Goal: Find specific page/section: Find specific page/section

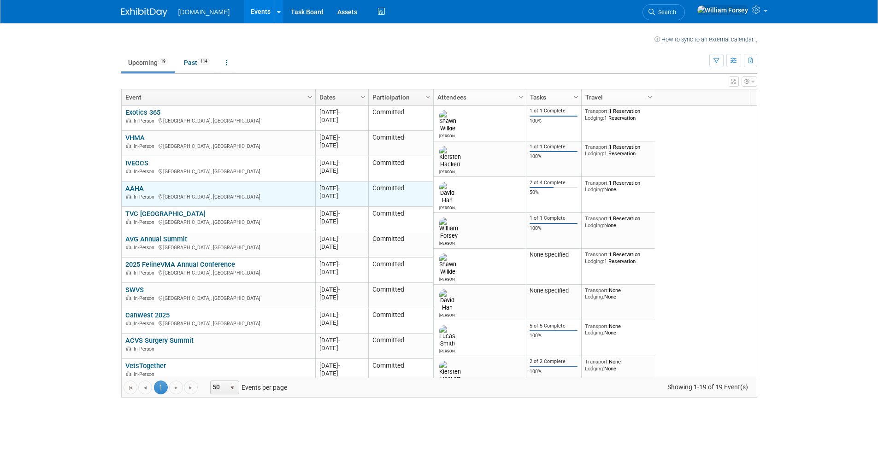
click at [134, 185] on link "AAHA" at bounding box center [134, 188] width 18 height 8
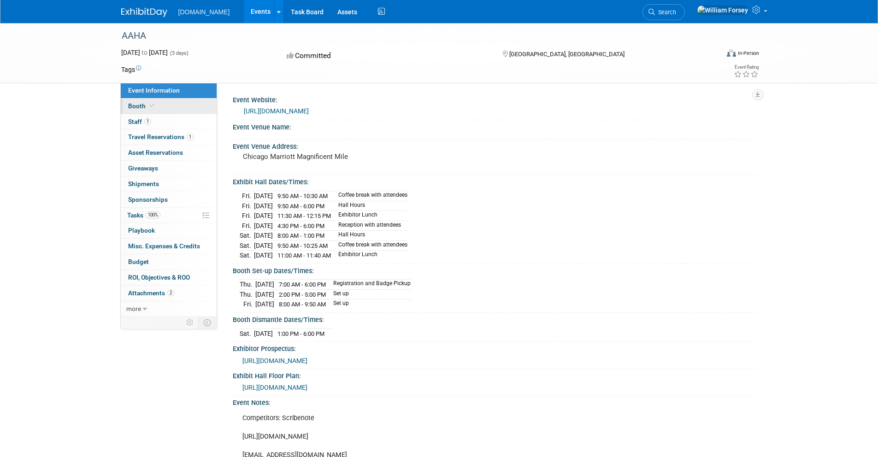
click at [177, 110] on link "Booth" at bounding box center [169, 106] width 96 height 15
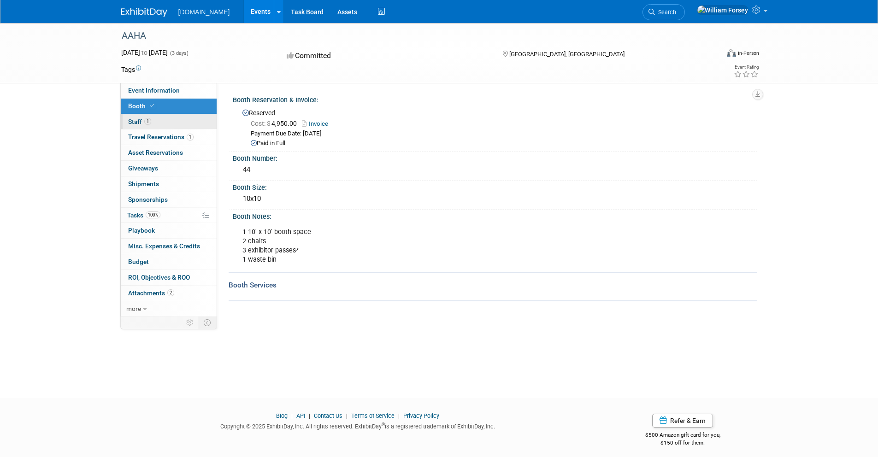
click at [177, 121] on link "1 Staff 1" at bounding box center [169, 121] width 96 height 15
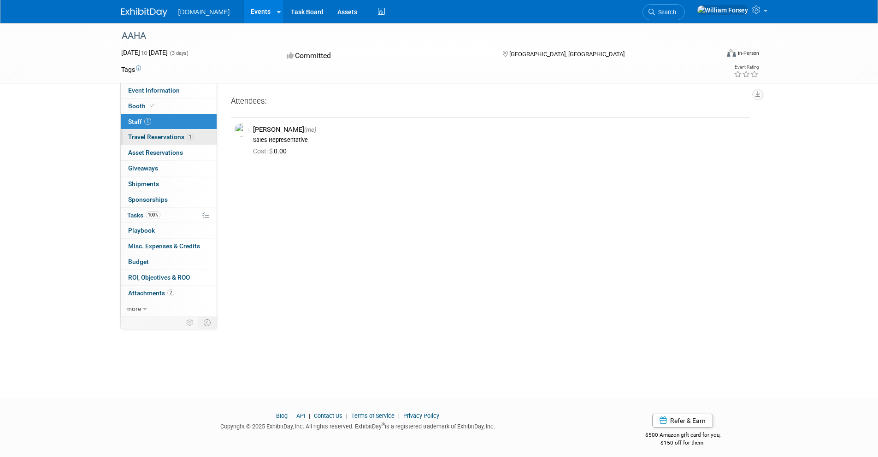
click at [178, 137] on span "Travel Reservations 1" at bounding box center [160, 136] width 65 height 7
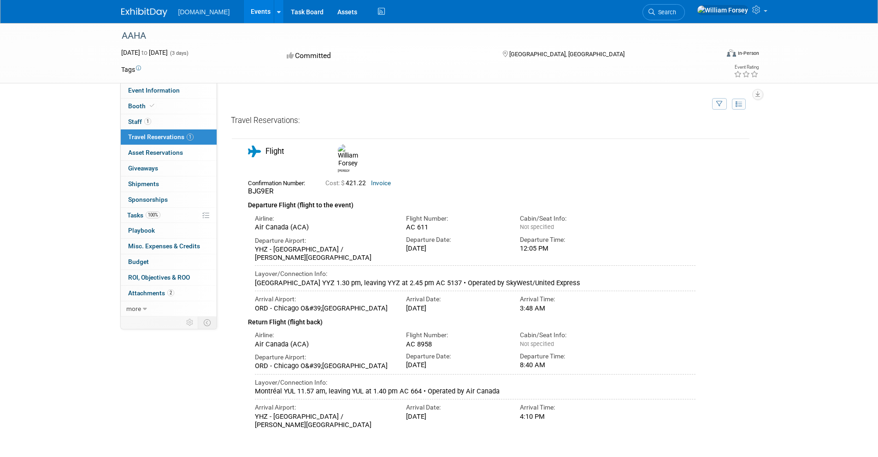
click at [252, 187] on span "BJG9ER" at bounding box center [260, 191] width 25 height 8
copy span "BJG9ER"
click at [180, 107] on link "Booth" at bounding box center [169, 106] width 96 height 15
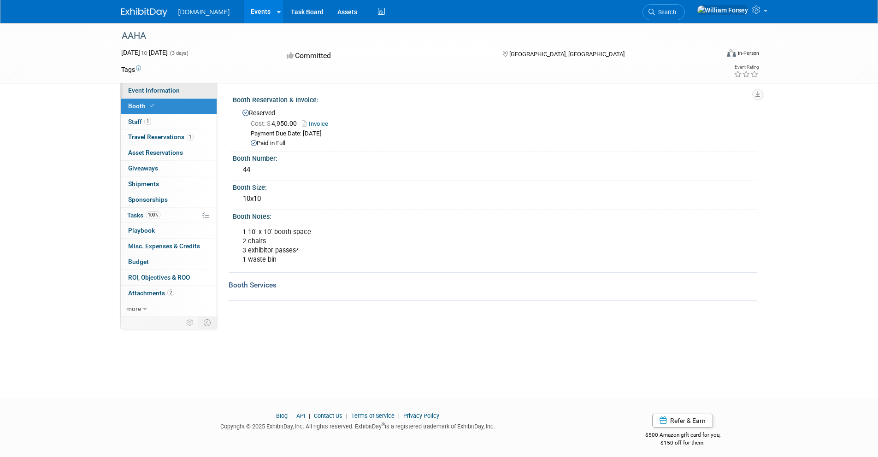
click at [164, 93] on span "Event Information" at bounding box center [154, 90] width 52 height 7
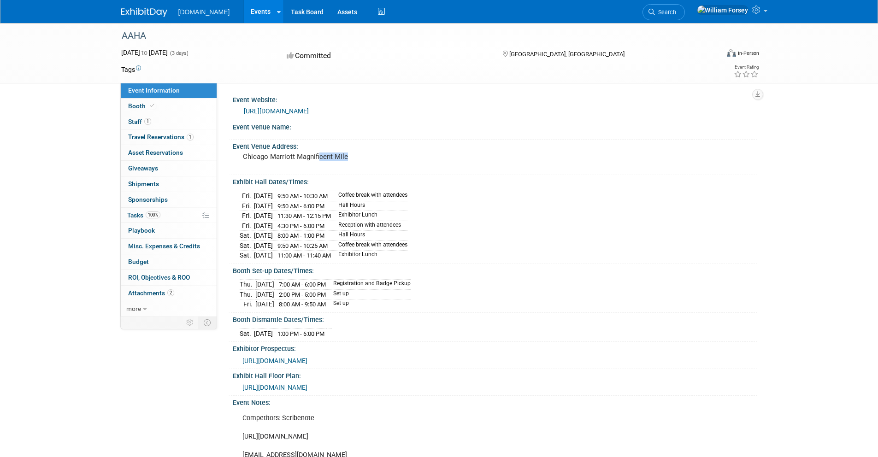
drag, startPoint x: 350, startPoint y: 156, endPoint x: 318, endPoint y: 156, distance: 31.3
click at [318, 156] on pre "Chicago Marriott Magnificent Mile" at bounding box center [342, 157] width 198 height 8
click at [309, 113] on link "[URL][DOMAIN_NAME]" at bounding box center [276, 110] width 65 height 7
click at [309, 108] on link "[URL][DOMAIN_NAME]" at bounding box center [276, 110] width 65 height 7
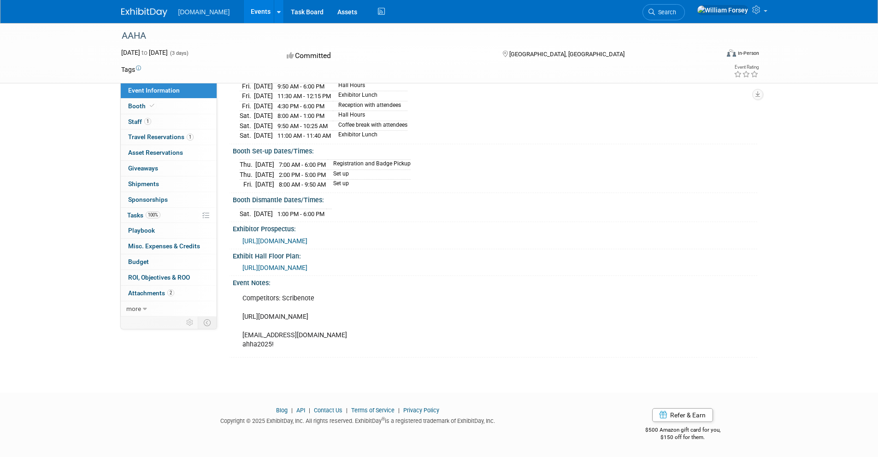
click at [279, 332] on div "Competitors: Scribenote [URL][DOMAIN_NAME] [EMAIL_ADDRESS][DOMAIN_NAME] ahha202…" at bounding box center [445, 321] width 419 height 65
copy div "iuliia@talkatoo.com"
click at [259, 347] on div "Competitors: Scribenote [URL][DOMAIN_NAME] [EMAIL_ADDRESS][DOMAIN_NAME] ahha202…" at bounding box center [445, 321] width 419 height 65
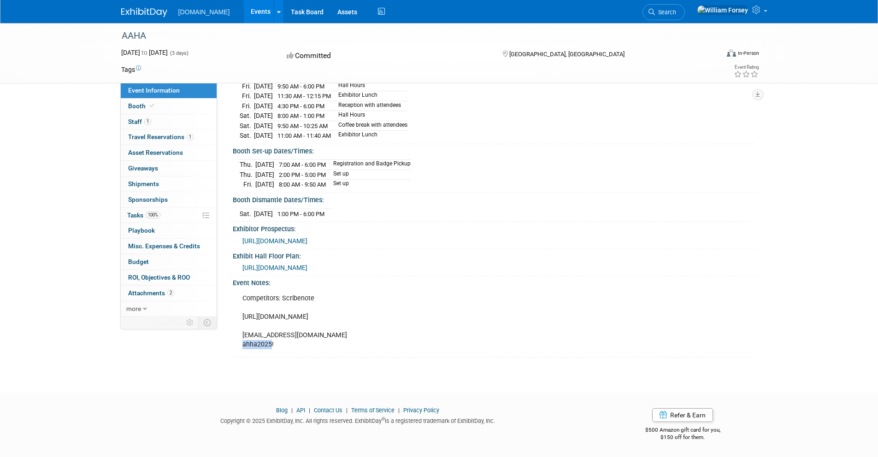
click at [259, 347] on div "Competitors: Scribenote [URL][DOMAIN_NAME] [EMAIL_ADDRESS][DOMAIN_NAME] ahha202…" at bounding box center [445, 321] width 419 height 65
click at [281, 347] on div "Competitors: Scribenote [URL][DOMAIN_NAME] [EMAIL_ADDRESS][DOMAIN_NAME] ahha202…" at bounding box center [445, 321] width 419 height 65
drag, startPoint x: 279, startPoint y: 347, endPoint x: 241, endPoint y: 348, distance: 37.8
click at [241, 348] on div "Competitors: Scribenote [URL][DOMAIN_NAME] [EMAIL_ADDRESS][DOMAIN_NAME] ahha202…" at bounding box center [445, 321] width 419 height 65
copy div "ahha2025!"
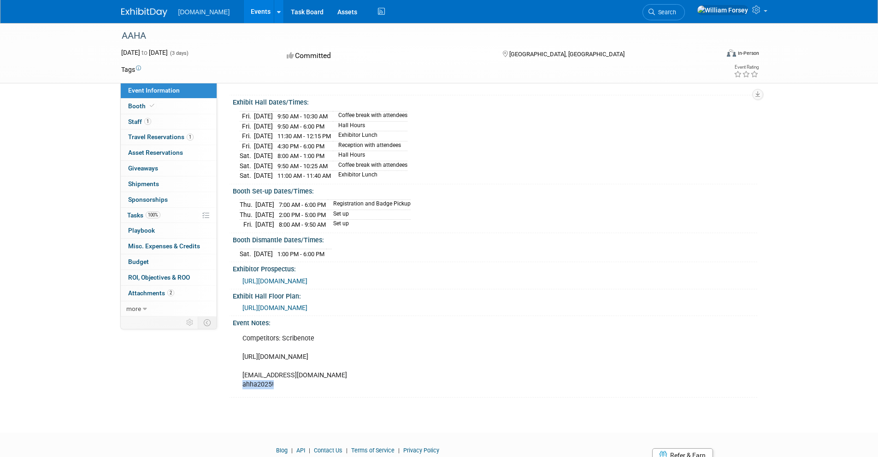
scroll to position [79, 0]
